Goal: Entertainment & Leisure: Consume media (video, audio)

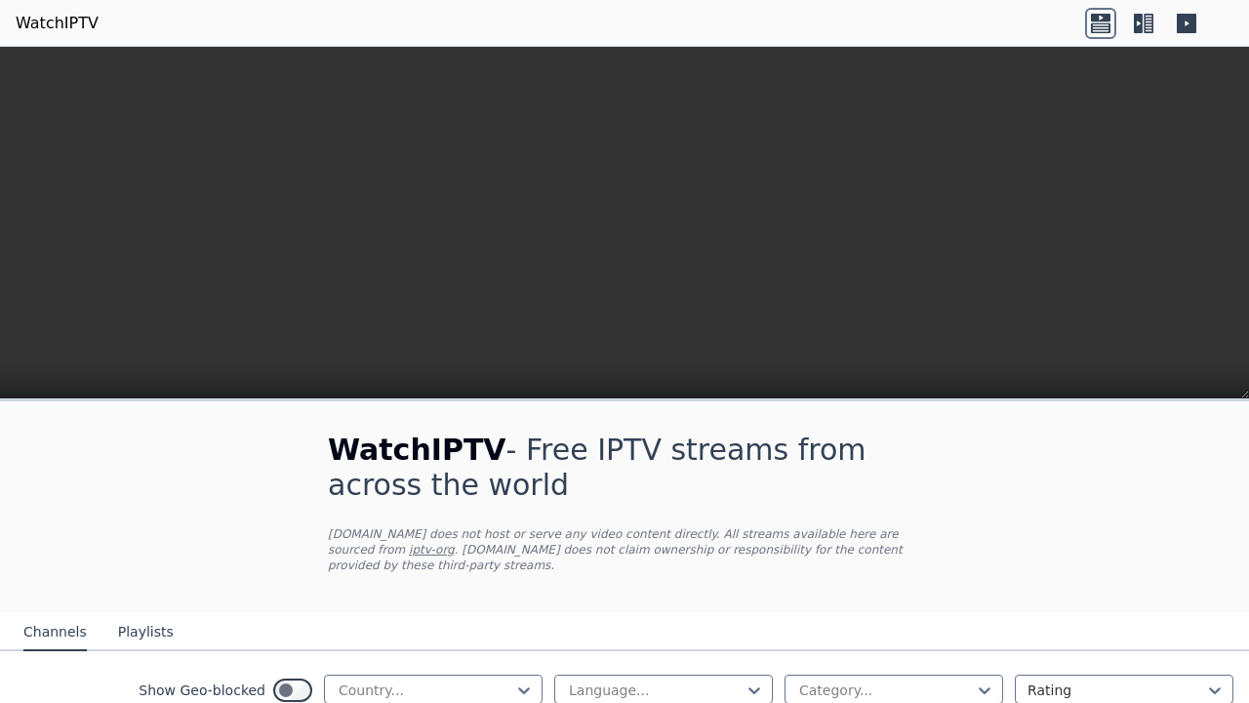
click at [127, 651] on button "Playlists" at bounding box center [146, 632] width 56 height 37
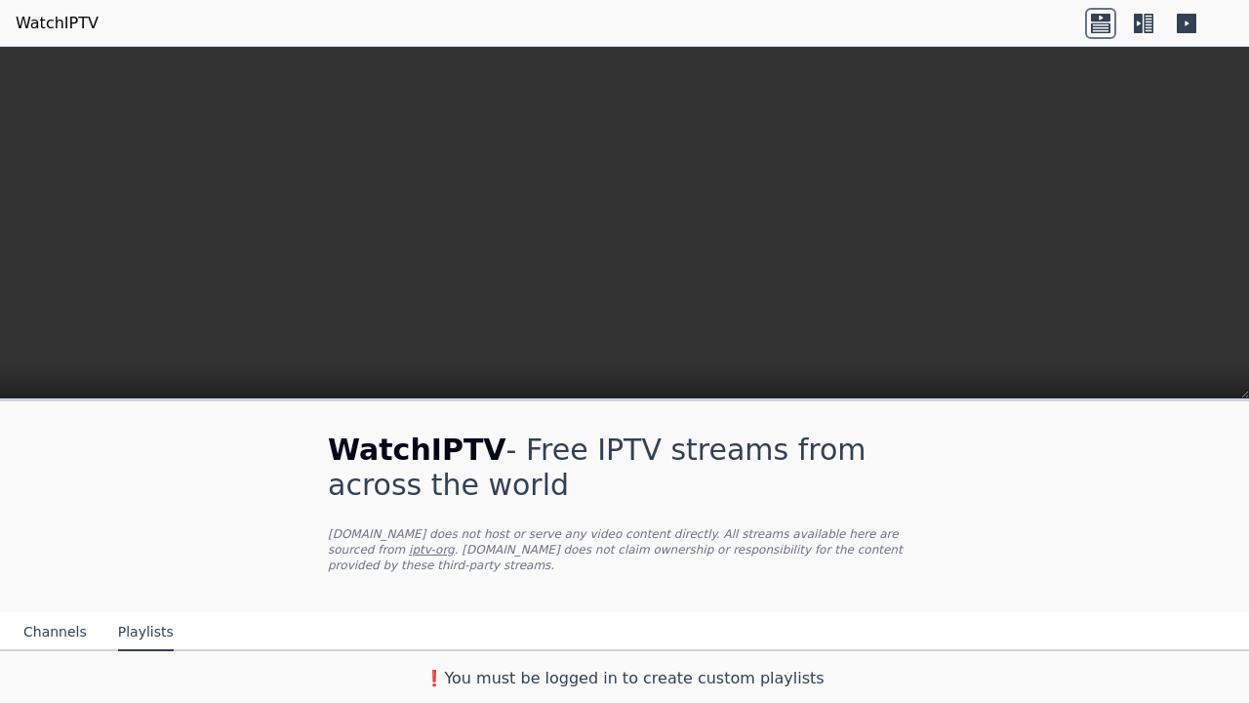
click at [127, 651] on button "Playlists" at bounding box center [146, 632] width 56 height 37
click at [127, 629] on button "Playlists" at bounding box center [146, 632] width 56 height 37
click at [33, 629] on button "Channels" at bounding box center [54, 632] width 63 height 37
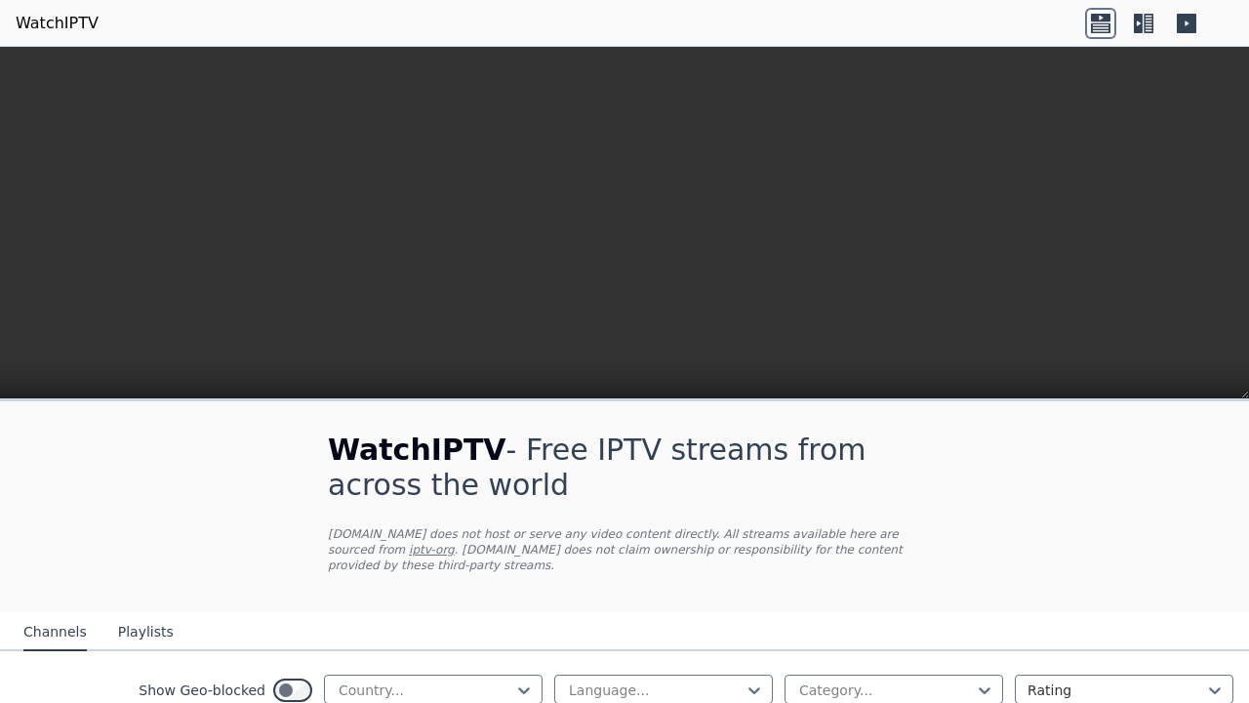
click at [33, 629] on button "Channels" at bounding box center [54, 632] width 63 height 37
